Goal: Register for event/course

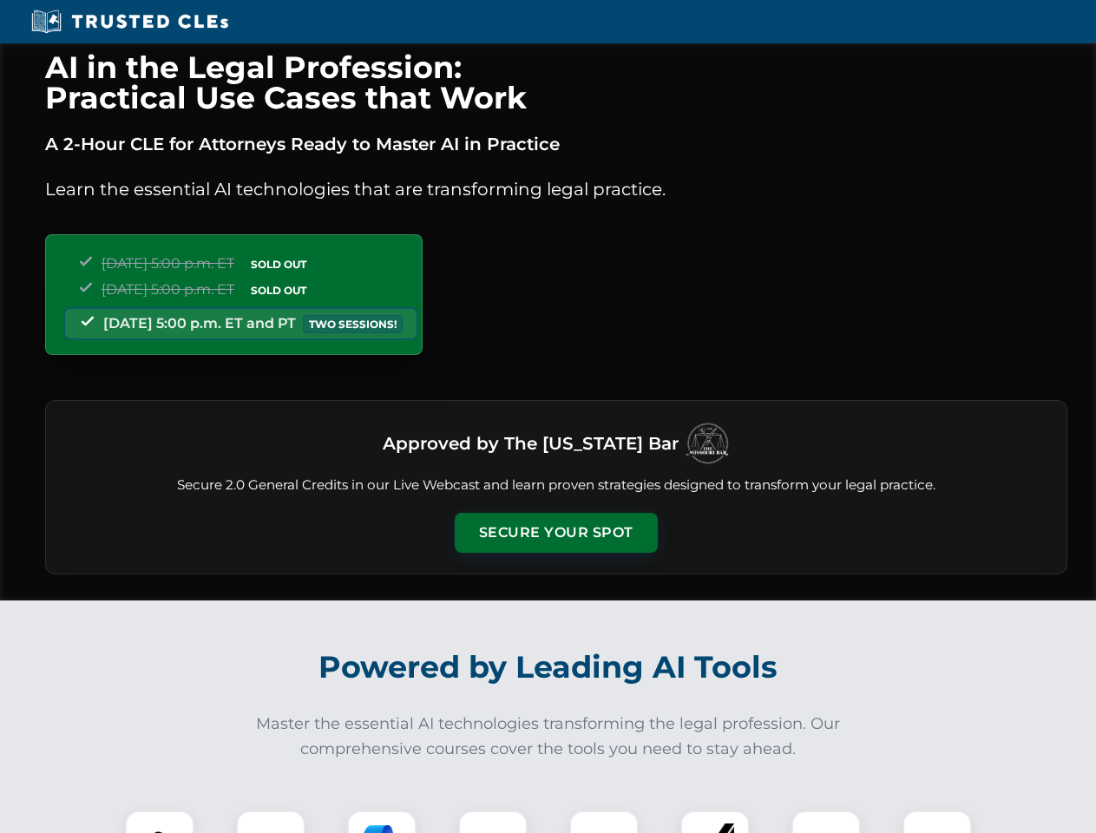
click at [555, 533] on button "Secure Your Spot" at bounding box center [556, 533] width 203 height 40
click at [160, 822] on img at bounding box center [160, 845] width 50 height 50
click at [271, 822] on div at bounding box center [270, 845] width 69 height 69
